Goal: Task Accomplishment & Management: Complete application form

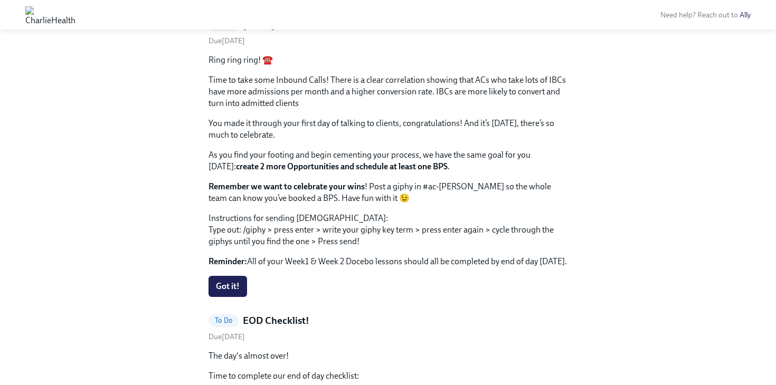
scroll to position [1153, 0]
click at [220, 285] on span "Got it!" at bounding box center [228, 286] width 24 height 11
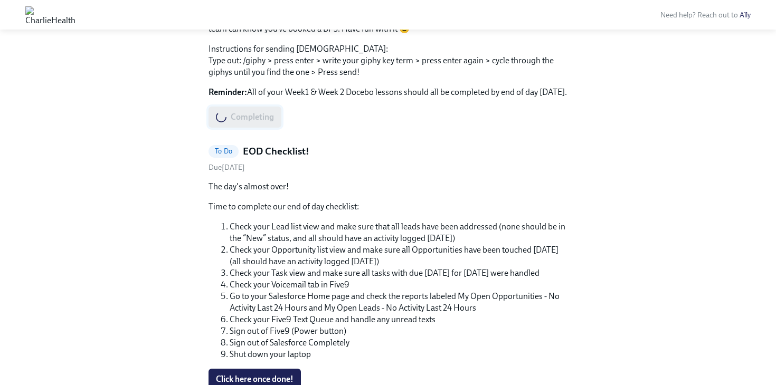
scroll to position [1350, 0]
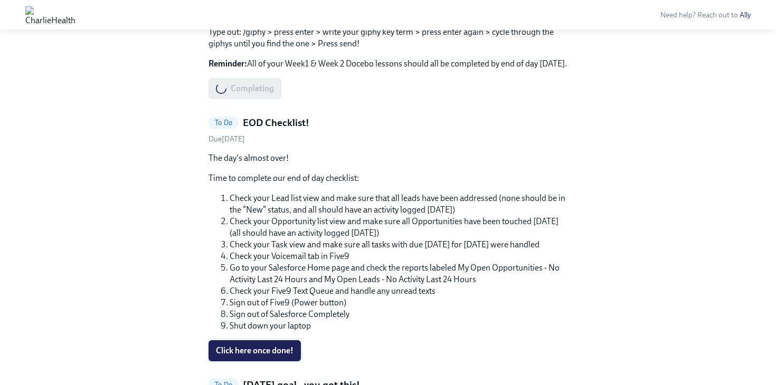
click at [227, 348] on span "Click here once done!" at bounding box center [255, 351] width 78 height 11
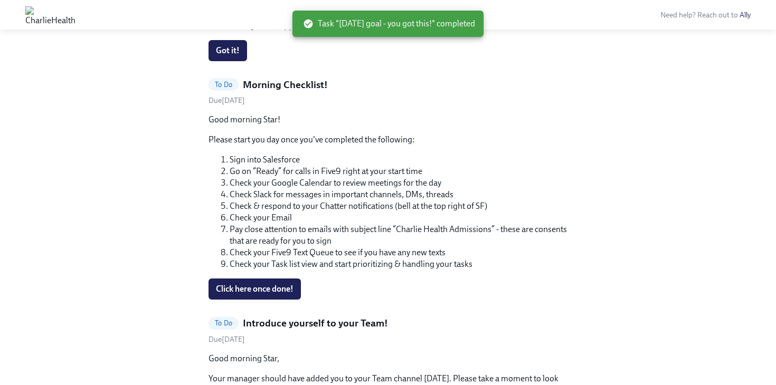
scroll to position [1279, 0]
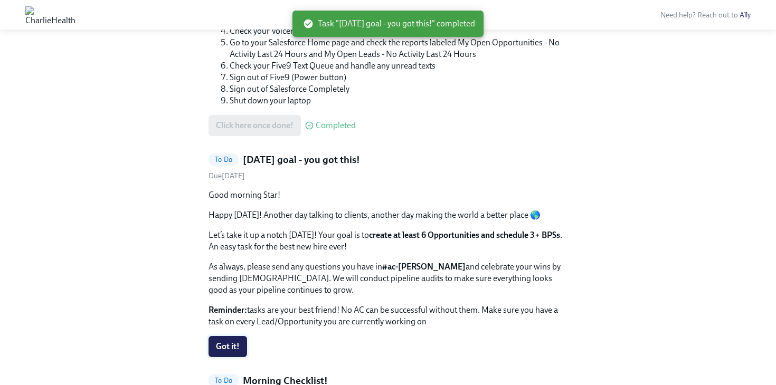
click at [231, 342] on span "Got it!" at bounding box center [228, 347] width 24 height 11
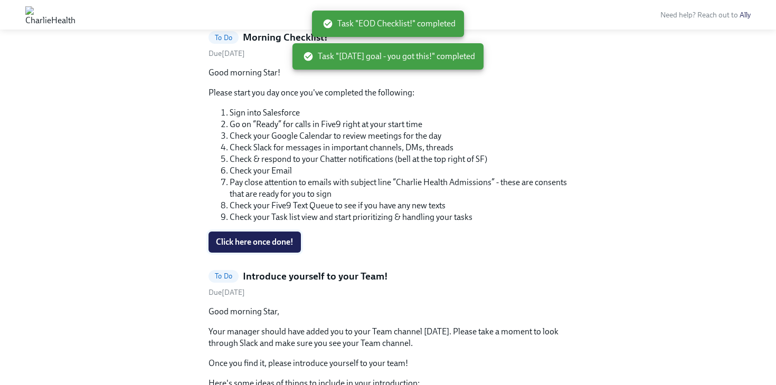
click at [230, 250] on button "Click here once done!" at bounding box center [254, 242] width 92 height 21
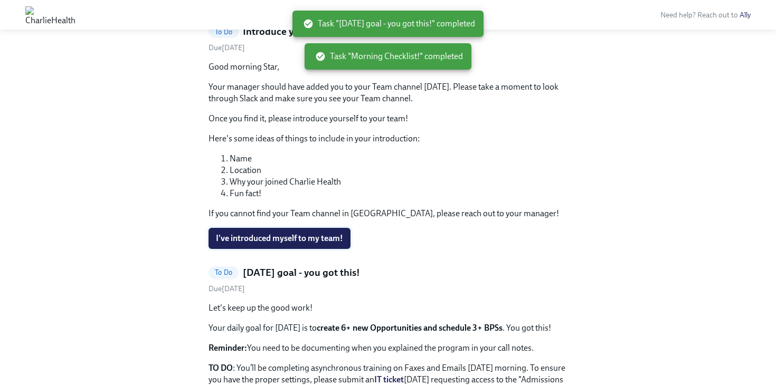
click at [235, 237] on span "I've introduced myself to my team!" at bounding box center [279, 238] width 127 height 11
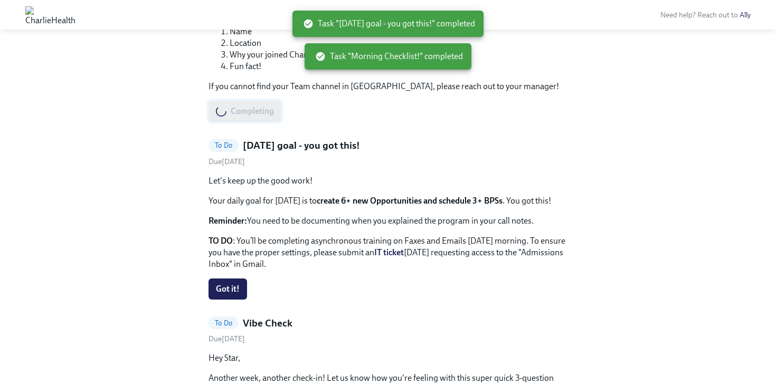
scroll to position [1314, 0]
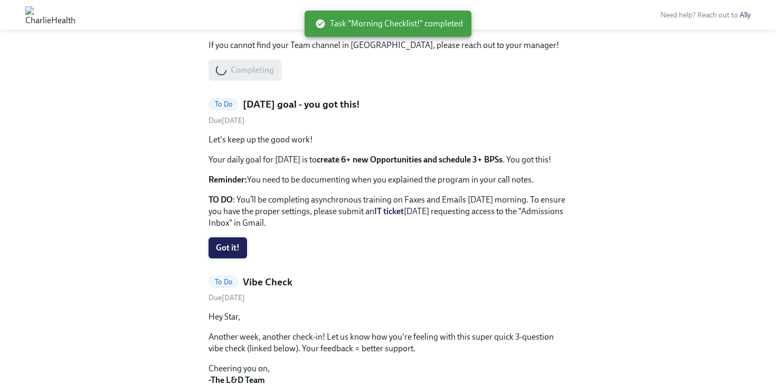
click at [230, 248] on span "Got it!" at bounding box center [228, 248] width 24 height 11
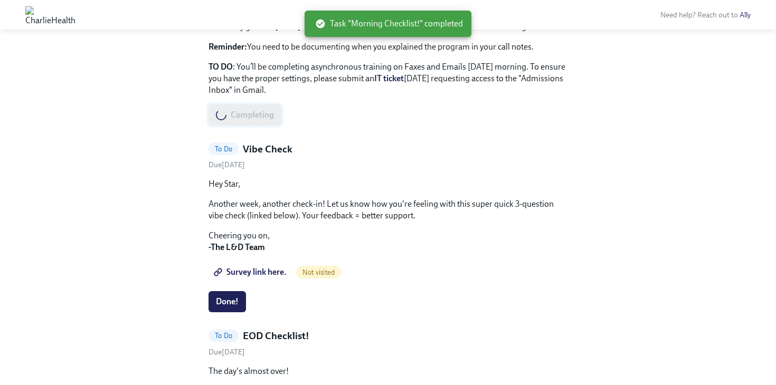
scroll to position [1578, 0]
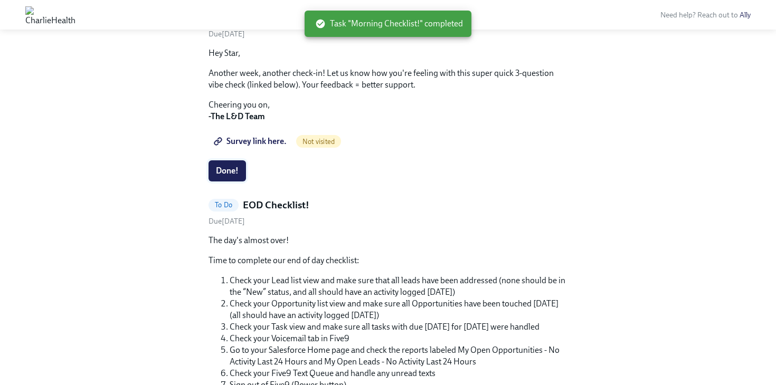
click at [221, 170] on span "Done!" at bounding box center [227, 171] width 23 height 11
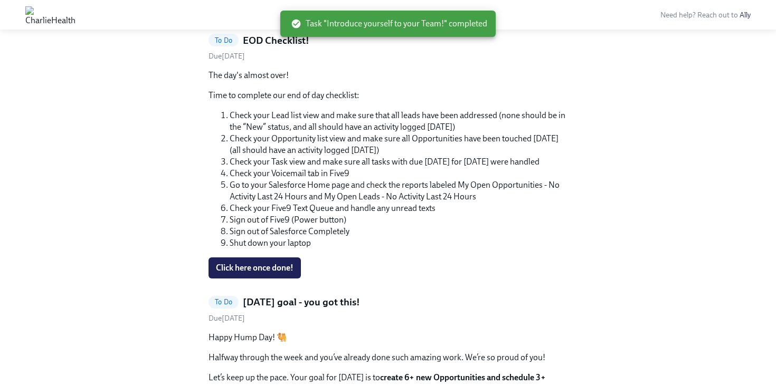
scroll to position [1505, 0]
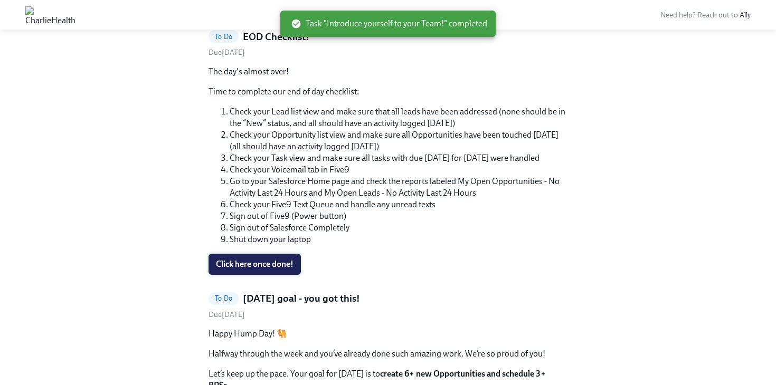
click at [220, 264] on span "Click here once done!" at bounding box center [255, 264] width 78 height 11
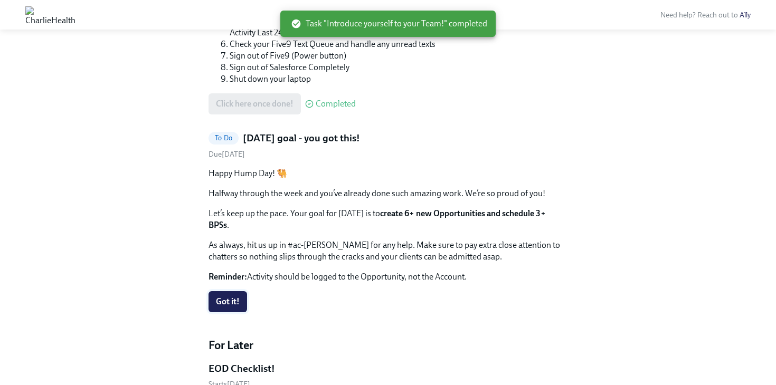
scroll to position [1404, 0]
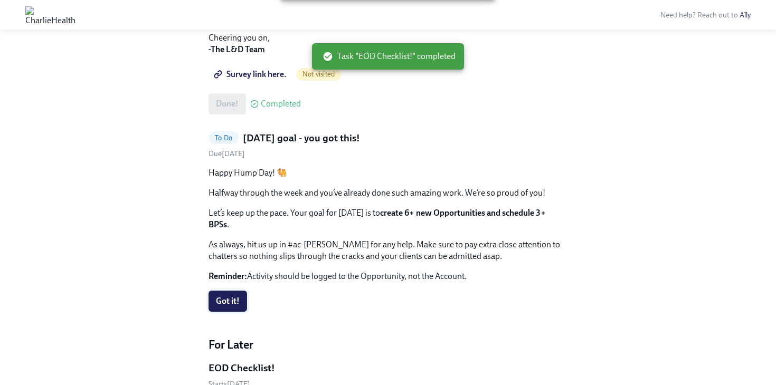
click at [220, 296] on span "Got it!" at bounding box center [228, 301] width 24 height 11
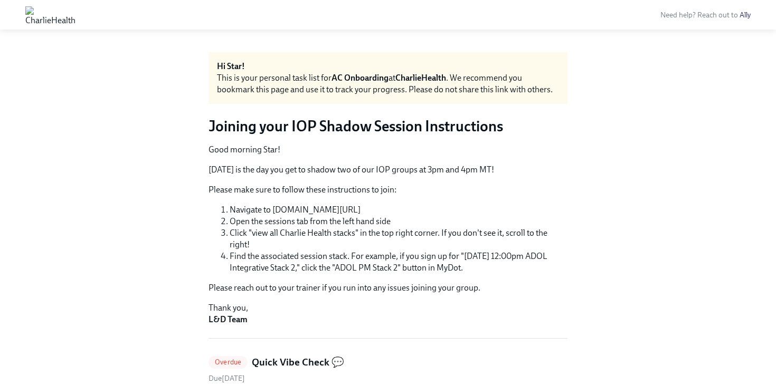
scroll to position [0, 0]
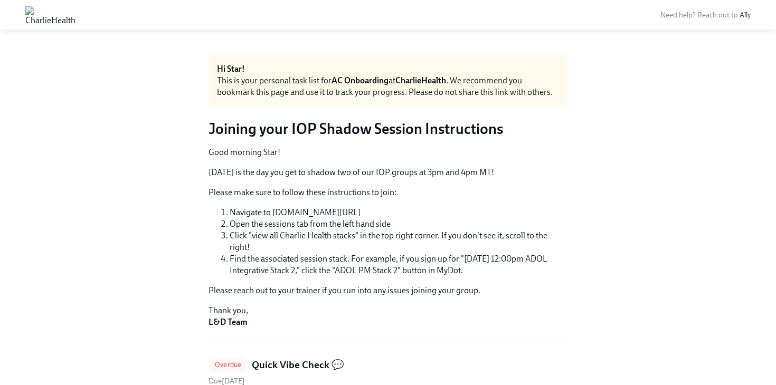
click at [75, 17] on img at bounding box center [50, 14] width 50 height 17
click at [36, 12] on img at bounding box center [50, 14] width 50 height 17
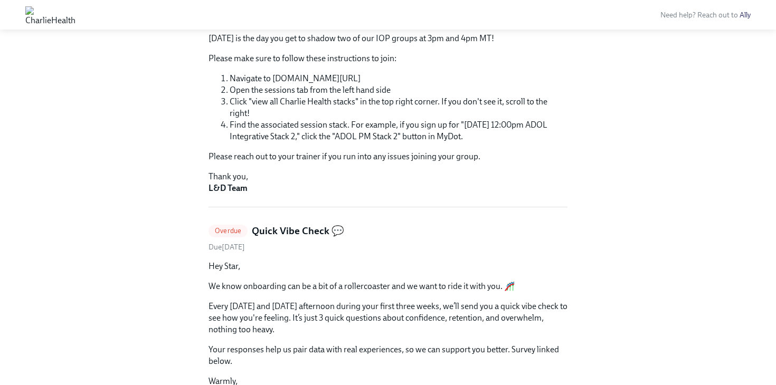
scroll to position [126, 0]
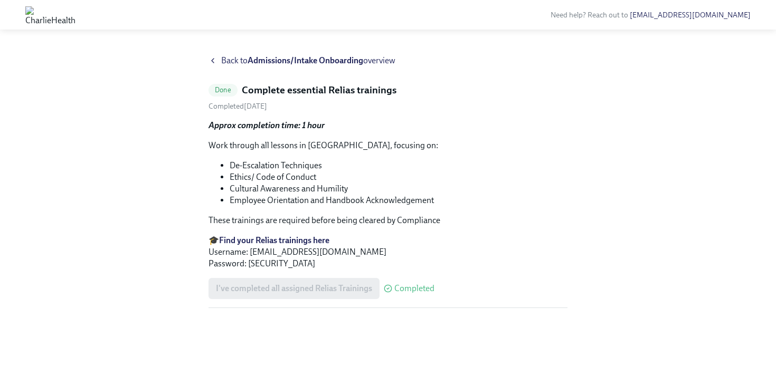
click at [258, 56] on strong "Admissions/Intake Onboarding" at bounding box center [306, 60] width 116 height 10
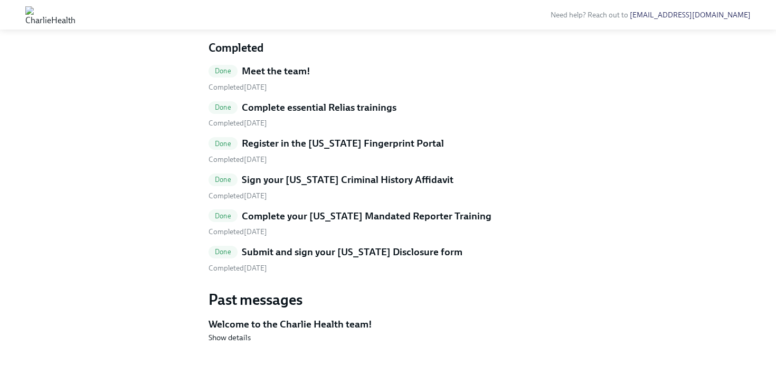
scroll to position [639, 0]
click at [0, 0] on input "Upload [US_STATE] FBI Clearance Letter" at bounding box center [0, 0] width 0 height 0
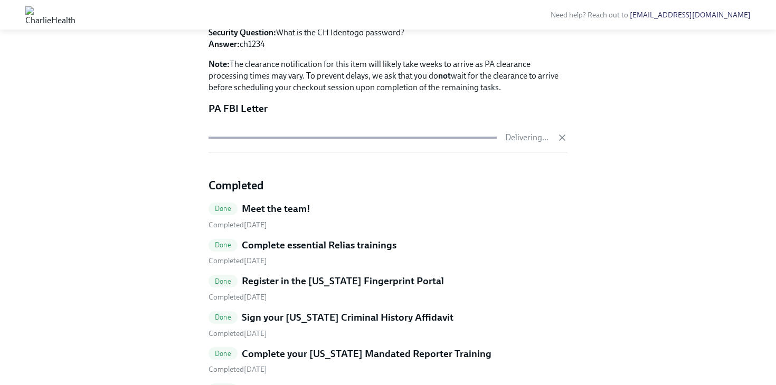
scroll to position [480, 0]
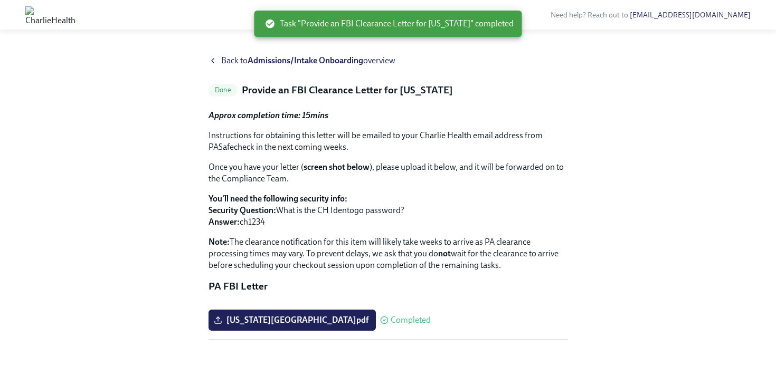
click at [216, 59] on icon at bounding box center [212, 60] width 8 height 8
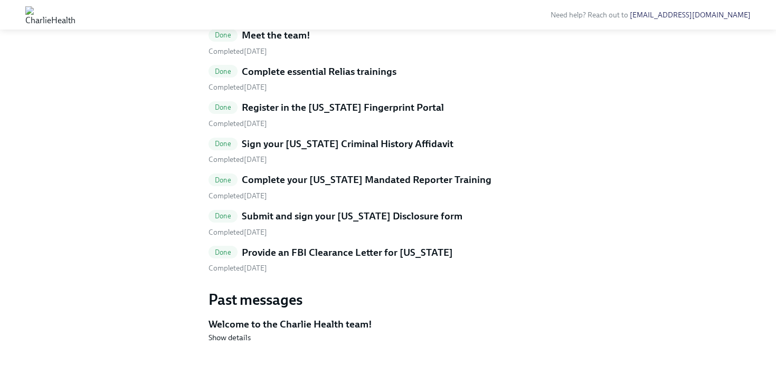
scroll to position [372, 0]
click at [275, 79] on h5 "Complete essential Relias trainings" at bounding box center [319, 72] width 155 height 14
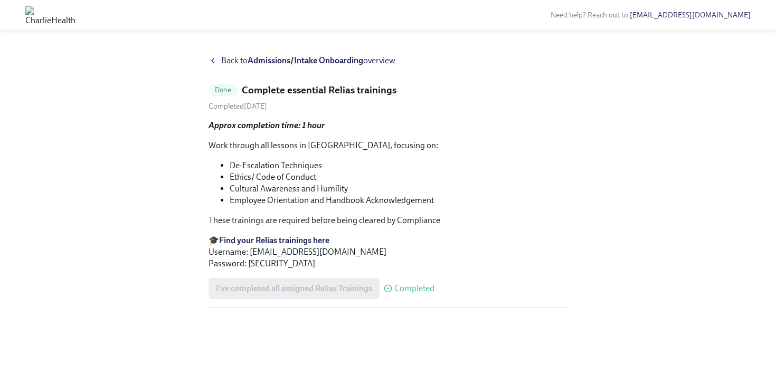
click at [260, 238] on strong "Find your Relias trainings here" at bounding box center [274, 240] width 110 height 10
